Goal: Task Accomplishment & Management: Use online tool/utility

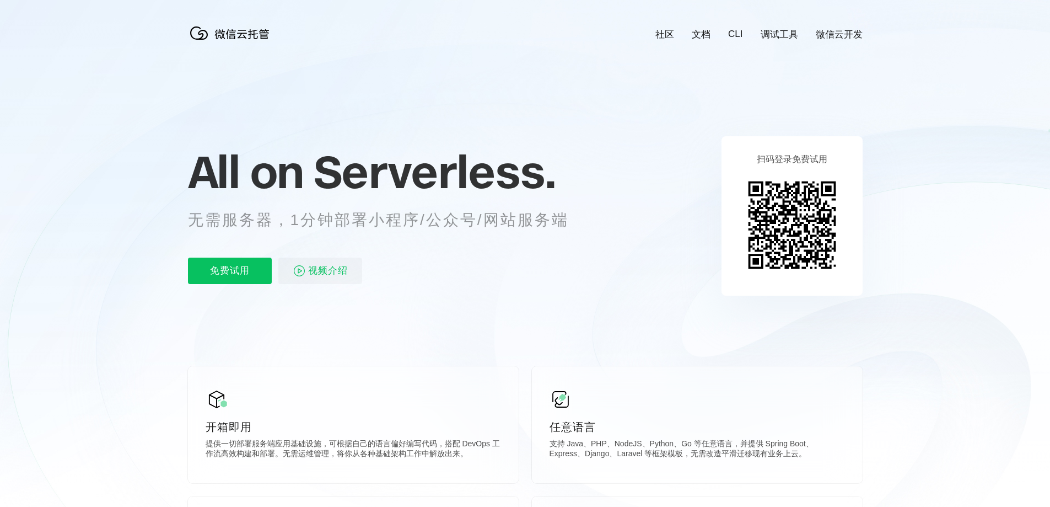
scroll to position [0, 1960]
click at [421, 213] on p "无需服务器，1分钟部署小程序/公众号/网站服务端" at bounding box center [388, 220] width 401 height 22
click at [420, 213] on p "无需服务器，1分钟部署小程序/公众号/网站服务端" at bounding box center [388, 220] width 401 height 22
click at [419, 213] on p "无需服务器，1分钟部署小程序/公众号/网站服务端" at bounding box center [388, 220] width 401 height 22
click at [447, 260] on div "免费试用 视频介绍" at bounding box center [392, 270] width 408 height 26
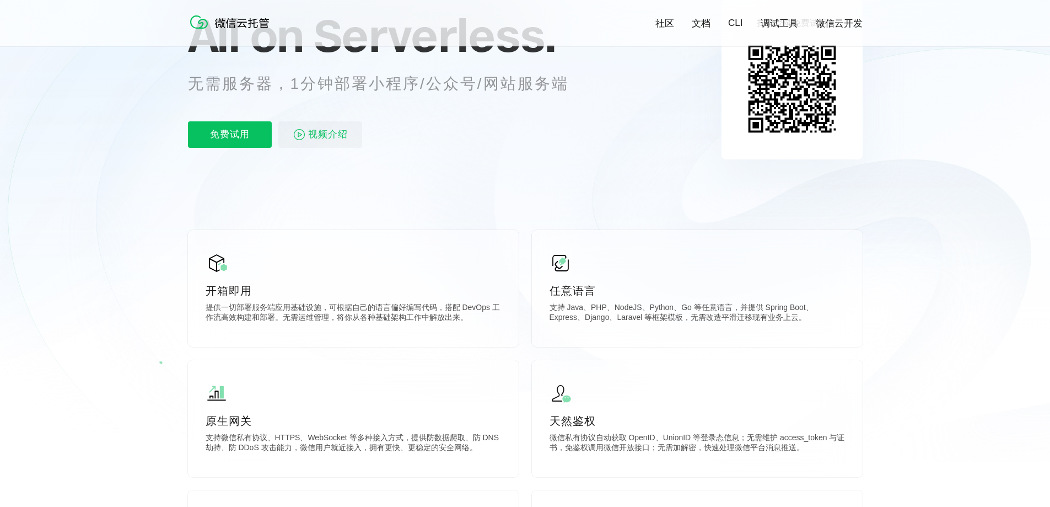
scroll to position [165, 0]
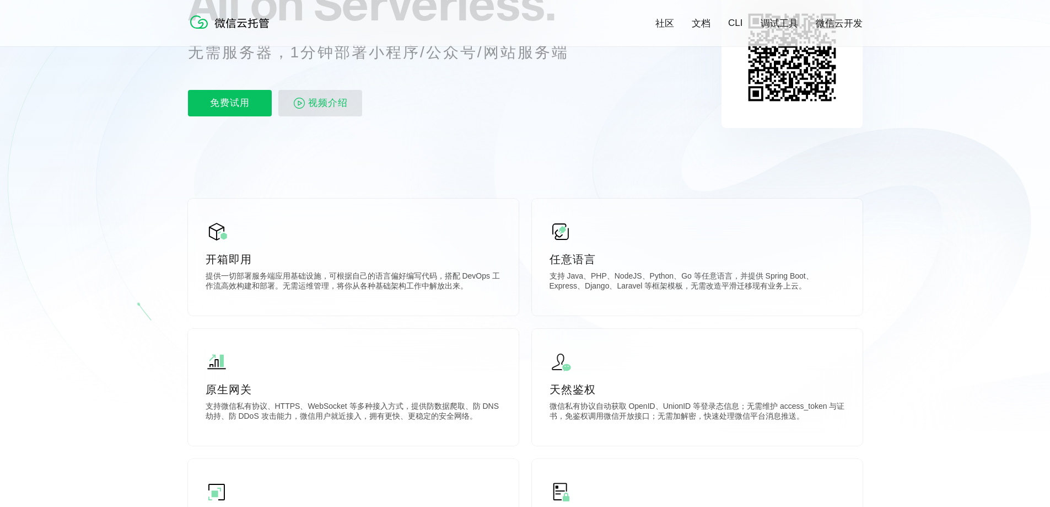
click at [330, 105] on span "视频介绍" at bounding box center [328, 103] width 40 height 26
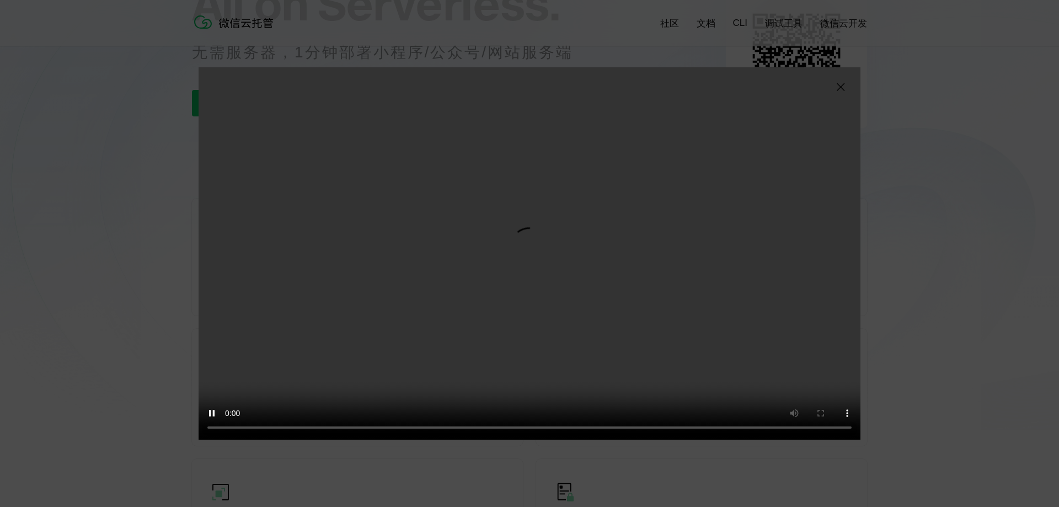
click at [840, 88] on img at bounding box center [840, 86] width 13 height 13
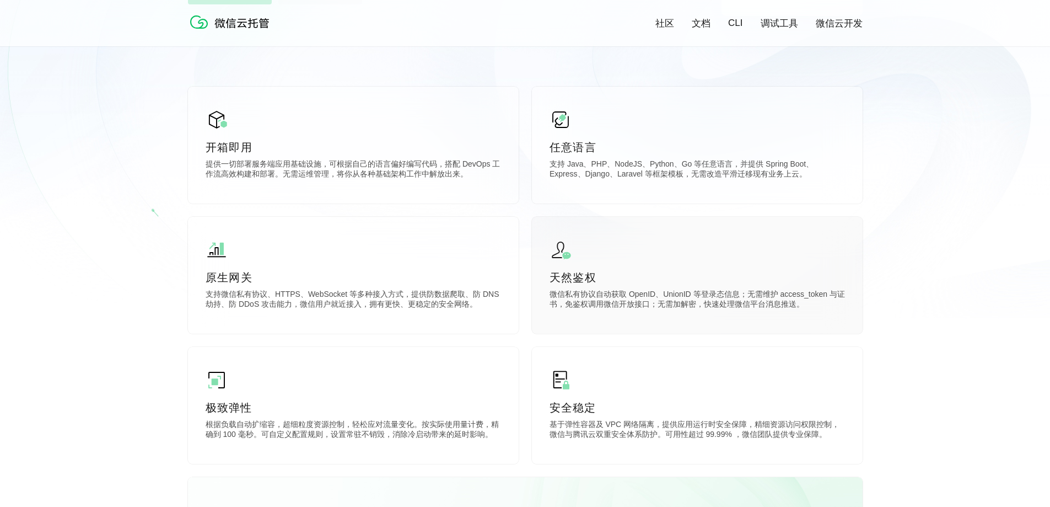
scroll to position [331, 0]
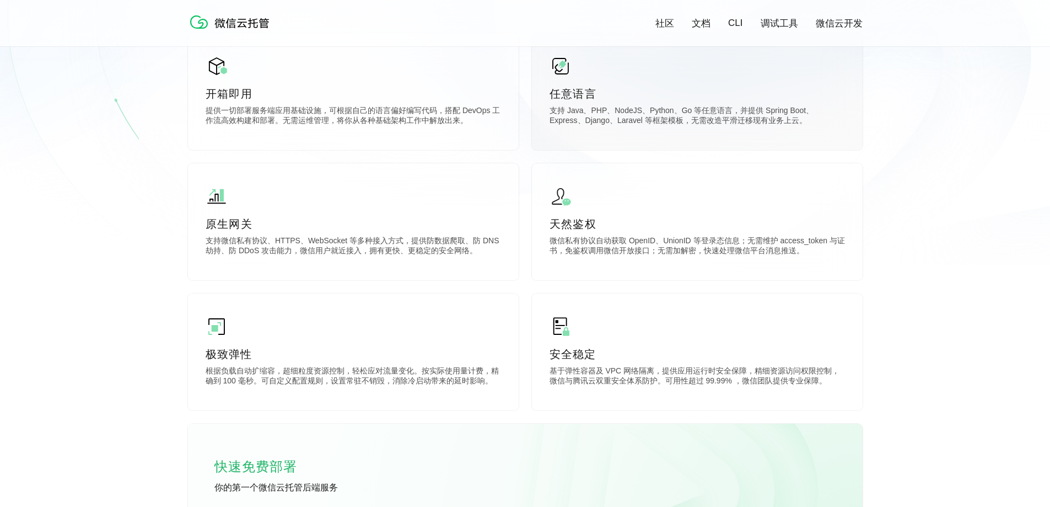
click at [687, 121] on p "支持 Java、PHP、NodeJS、Python、Go 等任意语言，并提供 Spring Boot、Express、Django、Laravel 等框架模板…" at bounding box center [698, 117] width 296 height 22
click at [688, 121] on p "支持 Java、PHP、NodeJS、Python、Go 等任意语言，并提供 Spring Boot、Express、Django、Laravel 等框架模板…" at bounding box center [698, 117] width 296 height 22
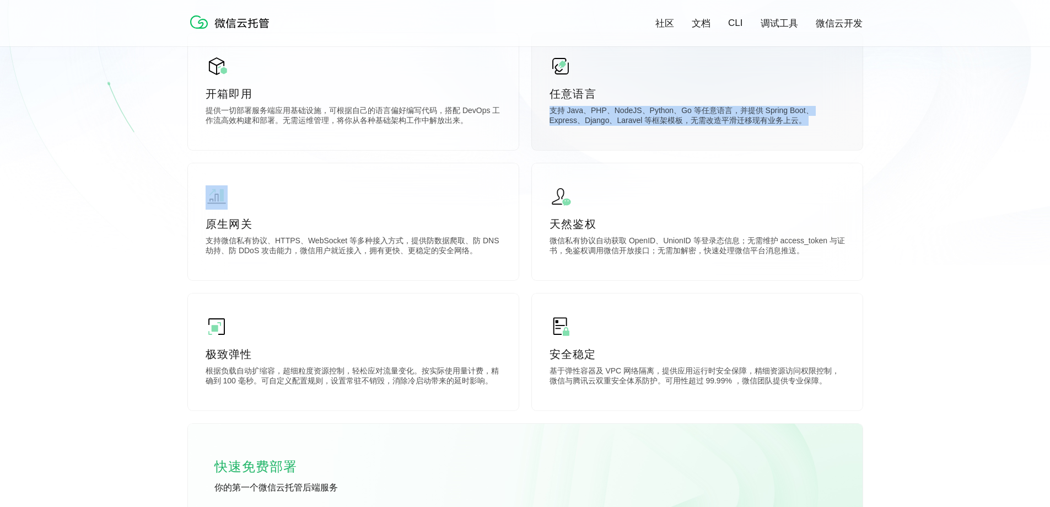
drag, startPoint x: 688, startPoint y: 121, endPoint x: 691, endPoint y: 127, distance: 6.7
click at [689, 122] on p "支持 Java、PHP、NodeJS、Python、Go 等任意语言，并提供 Spring Boot、Express、Django、Laravel 等框架模板…" at bounding box center [698, 117] width 296 height 22
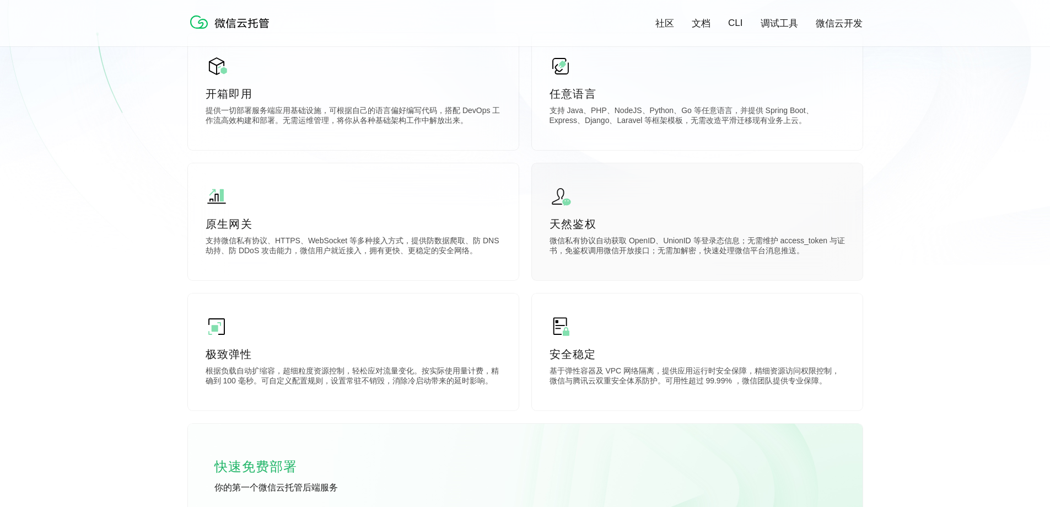
click at [683, 213] on div "天然鉴权 微信私有协议自动获取 OpenID、UnionID 等登录态信息；无需维护 access_token 与证书，免鉴权调用微信开放接口；无需加解密，快…" at bounding box center [697, 221] width 331 height 117
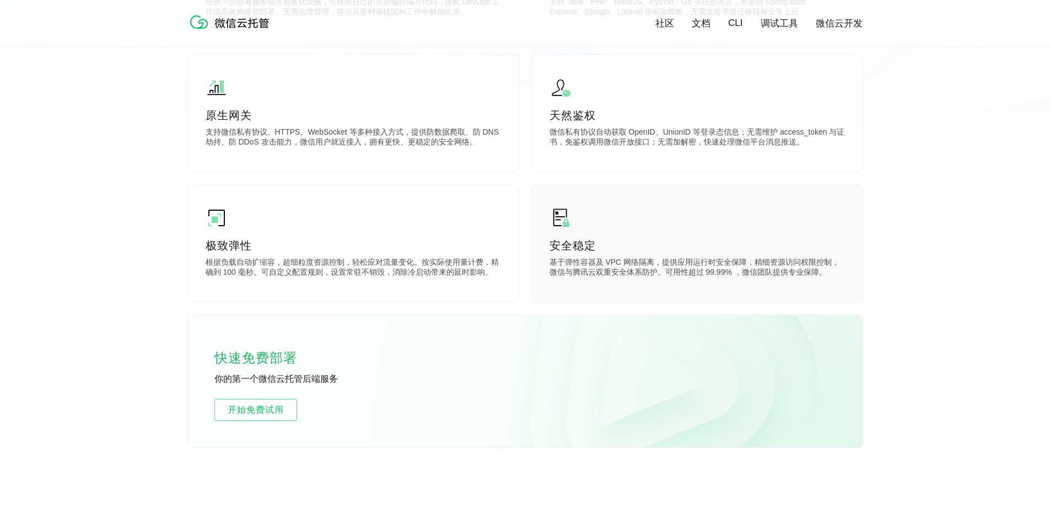
scroll to position [441, 0]
click at [615, 261] on p "基于弹性容器及 VPC 网络隔离，提供应用运行时安全保障，精细资源访问权限控制，微信与腾讯云双重安全体系防护。可用性超过 99.99% ，微信团队提供专业保障。" at bounding box center [698, 267] width 296 height 22
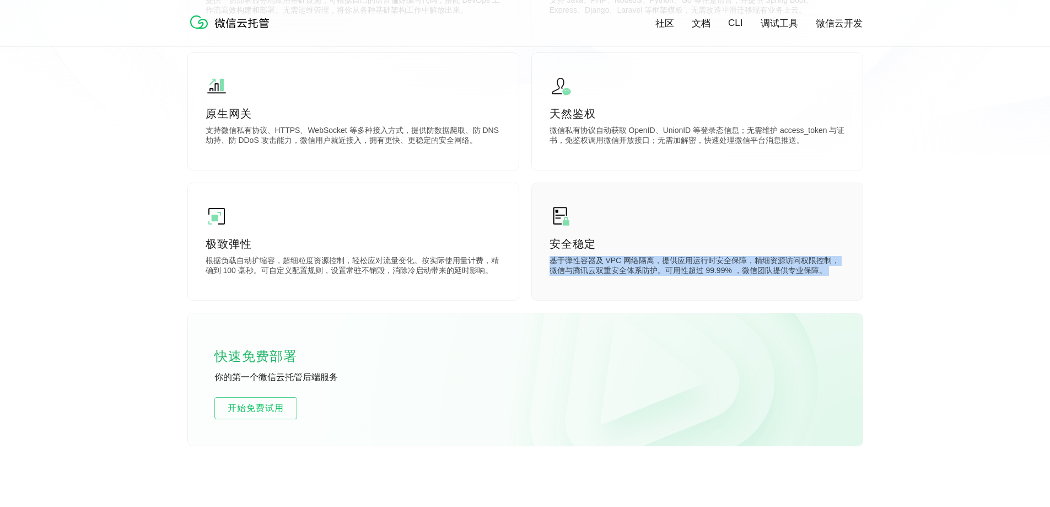
click at [615, 261] on p "基于弹性容器及 VPC 网络隔离，提供应用运行时安全保障，精细资源访问权限控制，微信与腾讯云双重安全体系防护。可用性超过 99.99% ，微信团队提供专业保障。" at bounding box center [698, 267] width 296 height 22
click at [613, 297] on div "安全稳定 基于弹性容器及 VPC 网络隔离，提供应用运行时安全保障，精细资源访问权限控制，微信与腾讯云双重安全体系防护。可用性超过 99.99% ，微信团队提…" at bounding box center [697, 241] width 331 height 117
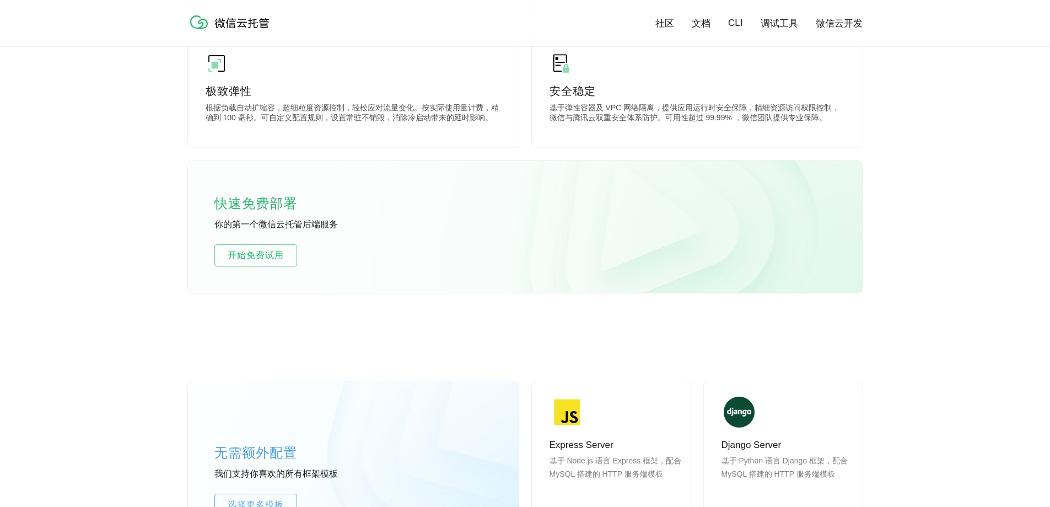
scroll to position [606, 0]
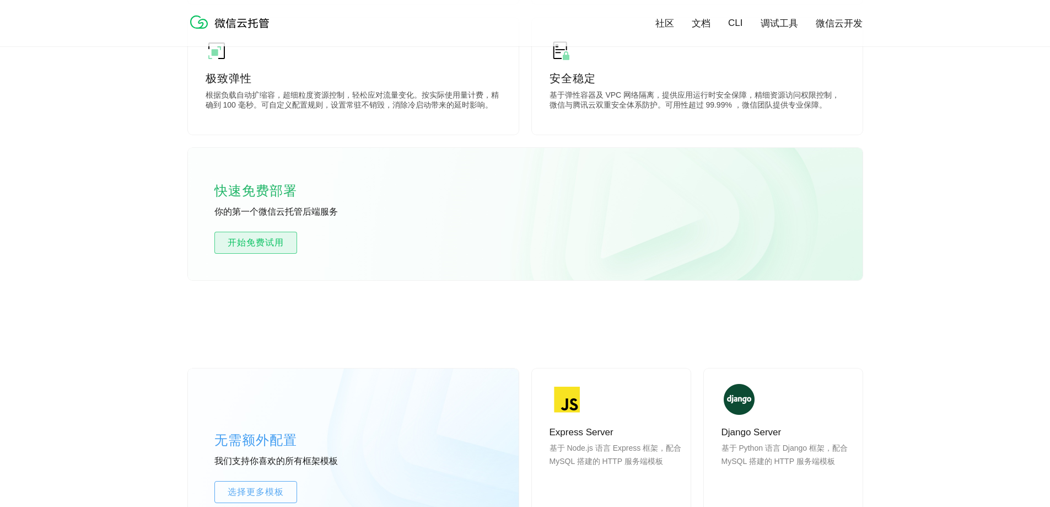
click at [289, 243] on span "开始免费试用" at bounding box center [256, 242] width 82 height 13
click at [260, 236] on link "开始免费试用" at bounding box center [255, 243] width 83 height 22
